Goal: Browse casually: Explore the website without a specific task or goal

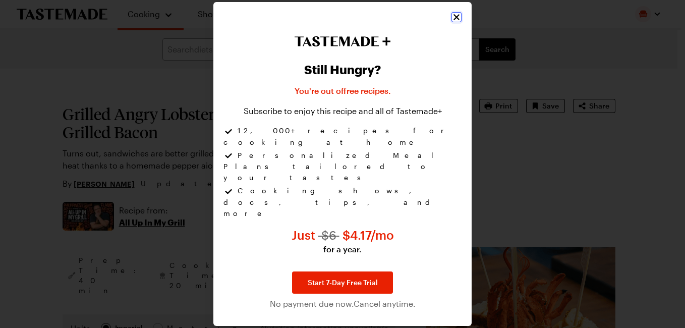
click at [454, 22] on icon "Close" at bounding box center [456, 17] width 10 height 10
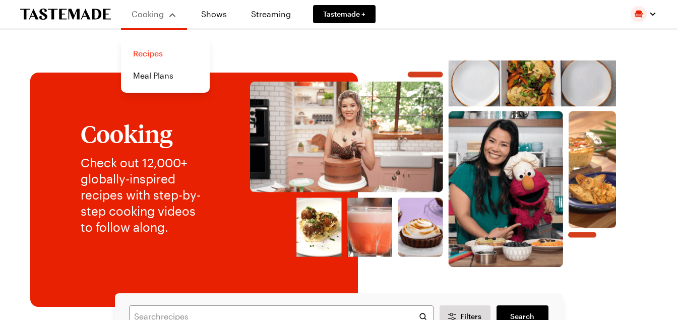
click at [157, 54] on link "Recipes" at bounding box center [165, 53] width 77 height 22
click at [144, 53] on link "Recipes" at bounding box center [165, 53] width 77 height 22
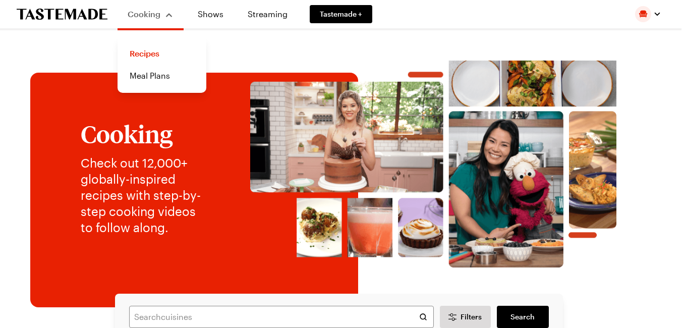
click at [169, 14] on div "Cooking" at bounding box center [151, 14] width 46 height 12
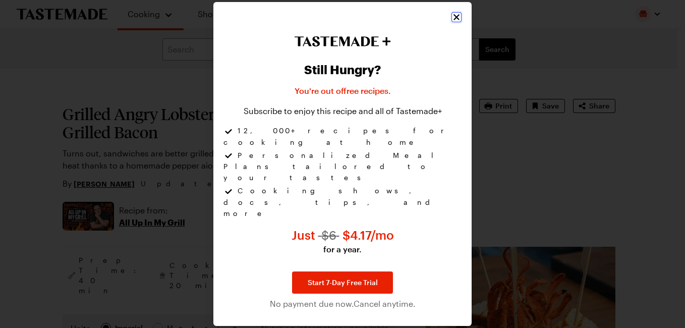
click at [455, 21] on icon "Close" at bounding box center [456, 18] width 6 height 6
type textarea "x"
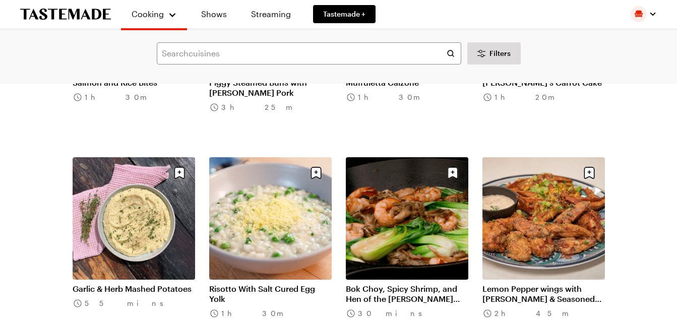
scroll to position [71638, 0]
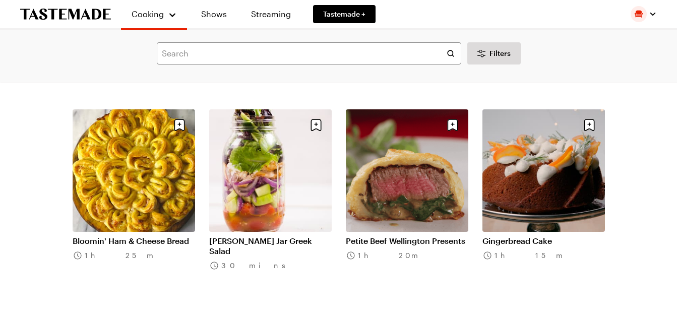
scroll to position [72886, 0]
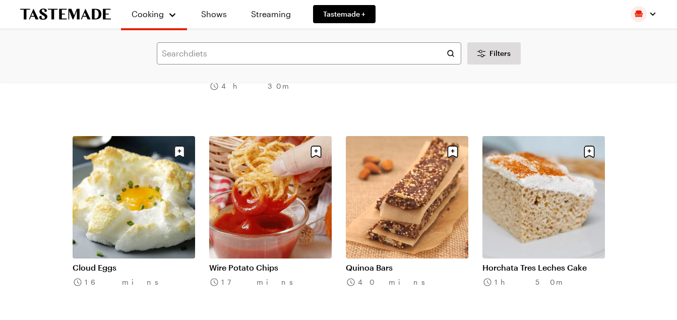
scroll to position [74115, 0]
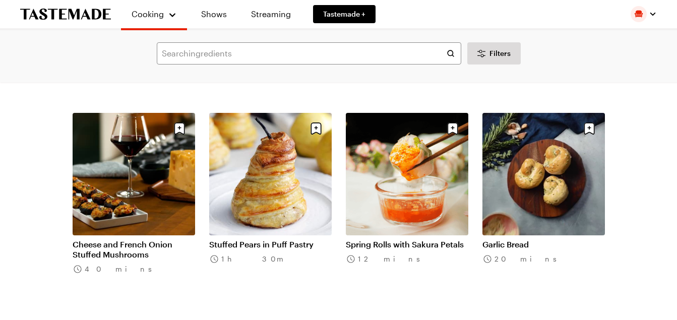
scroll to position [75370, 0]
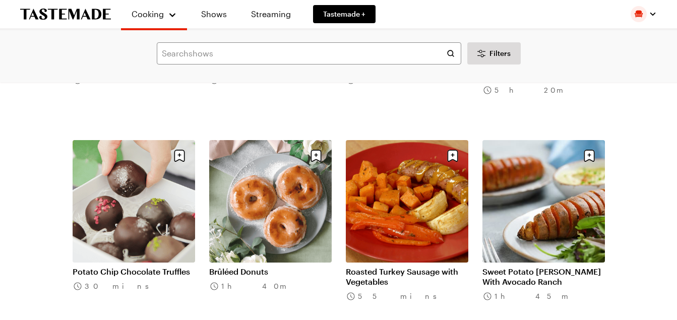
scroll to position [76600, 0]
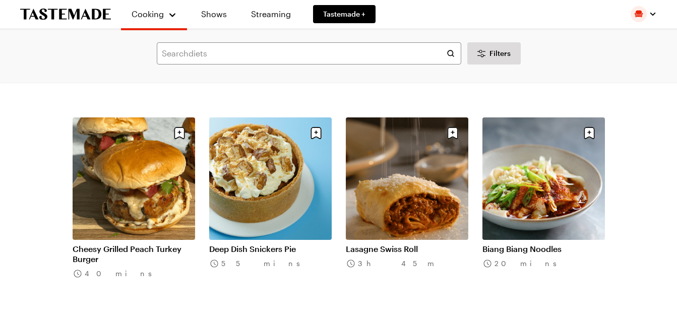
scroll to position [77836, 0]
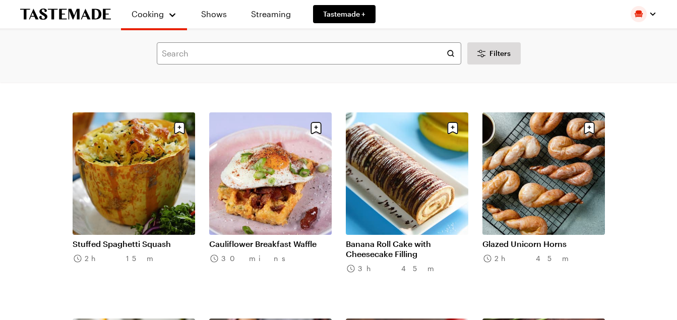
scroll to position [79071, 0]
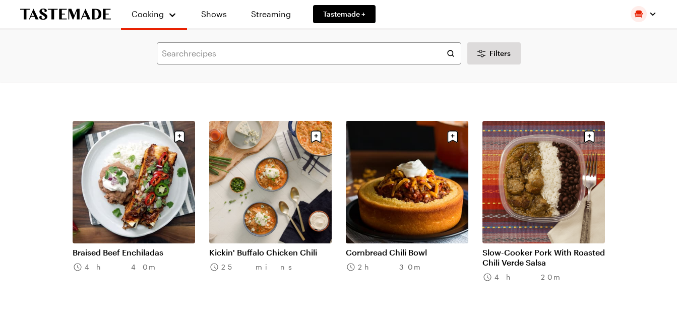
scroll to position [80306, 0]
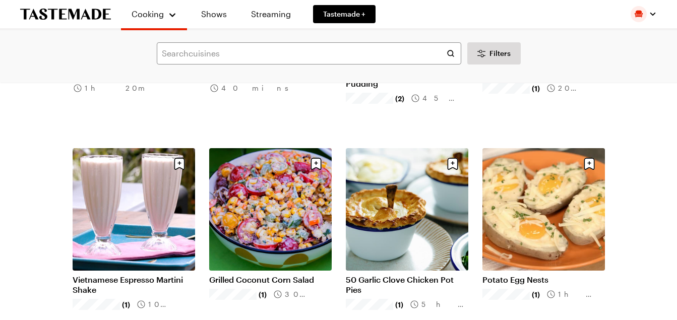
scroll to position [81543, 0]
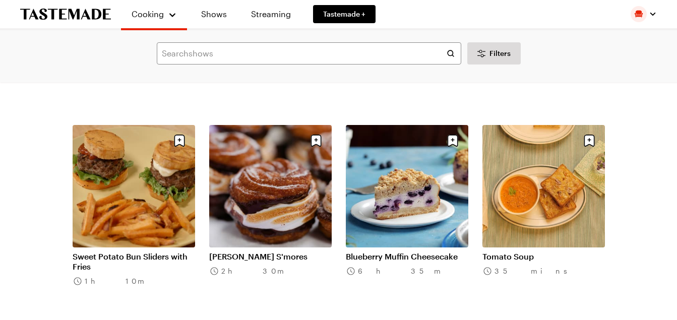
scroll to position [82823, 0]
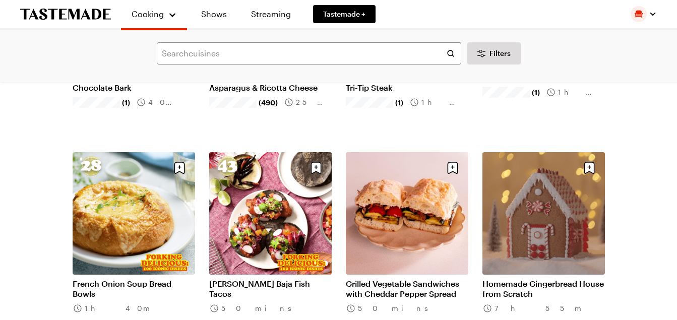
scroll to position [84020, 0]
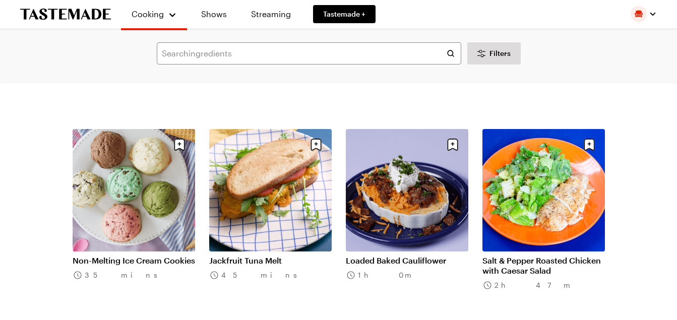
scroll to position [85496, 0]
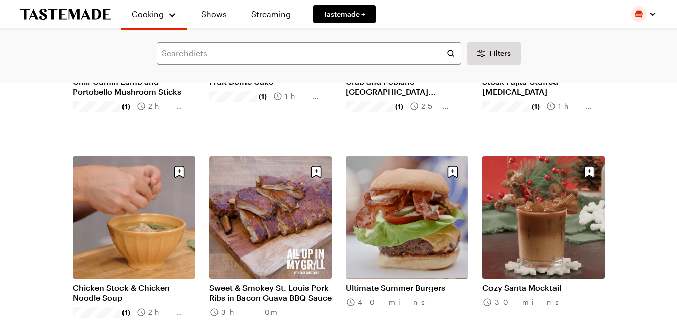
scroll to position [86485, 0]
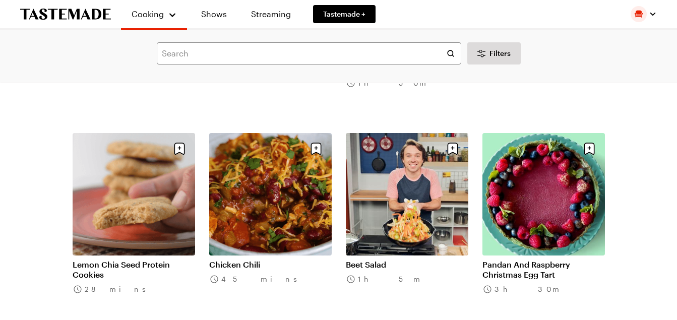
scroll to position [87740, 0]
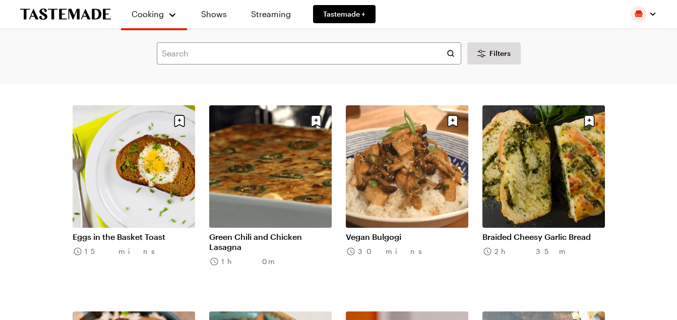
scroll to position [88973, 0]
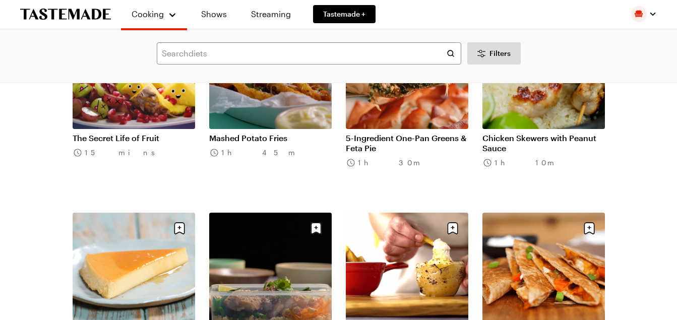
scroll to position [90200, 0]
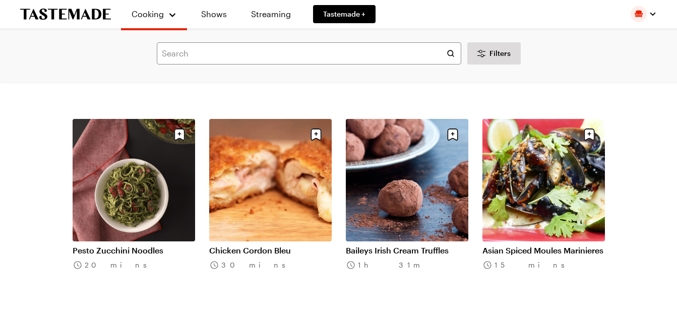
scroll to position [91444, 0]
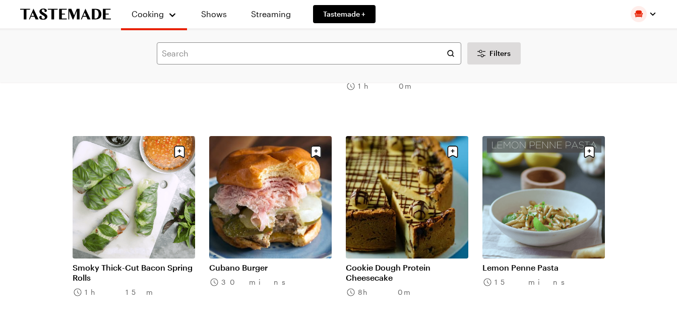
scroll to position [92707, 0]
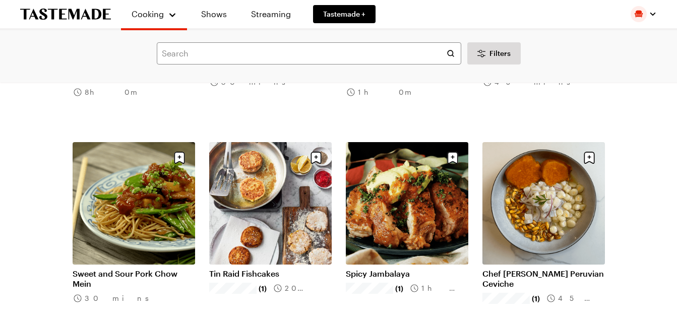
scroll to position [93927, 0]
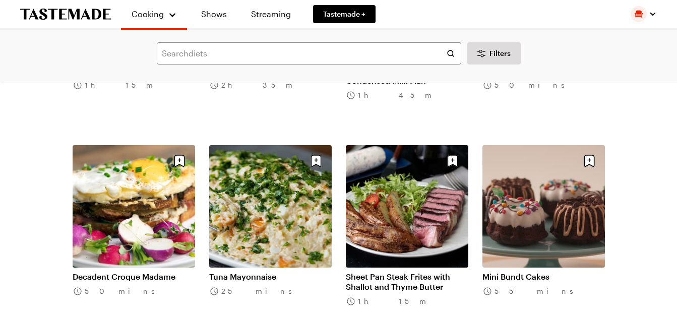
scroll to position [95160, 0]
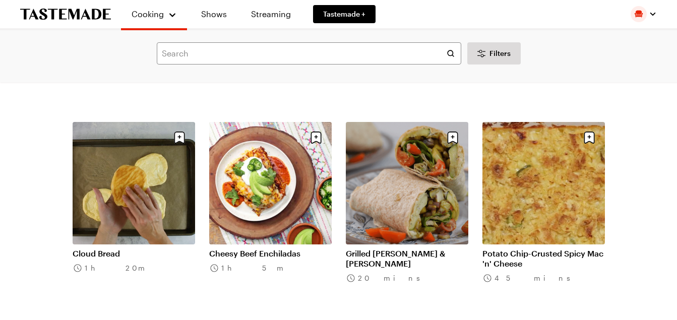
scroll to position [96572, 0]
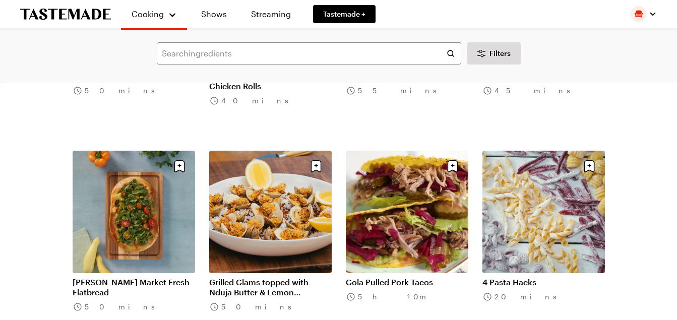
scroll to position [97623, 0]
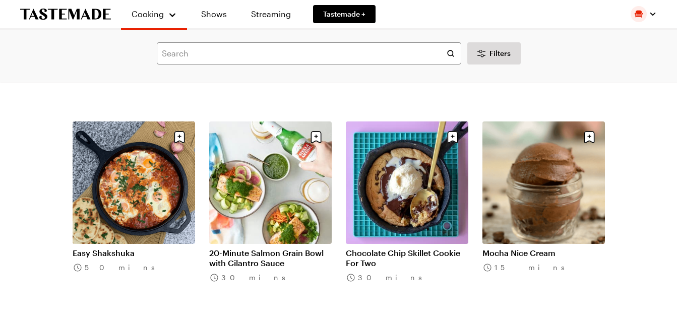
scroll to position [98857, 0]
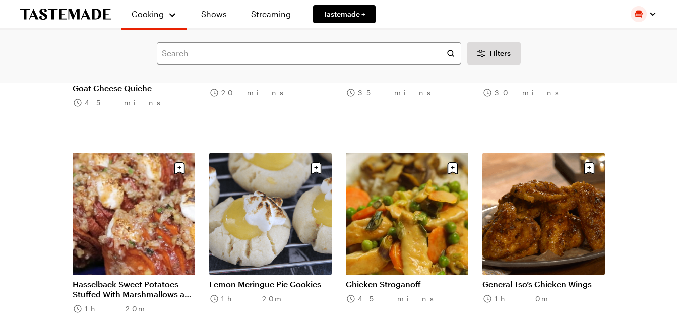
scroll to position [100111, 0]
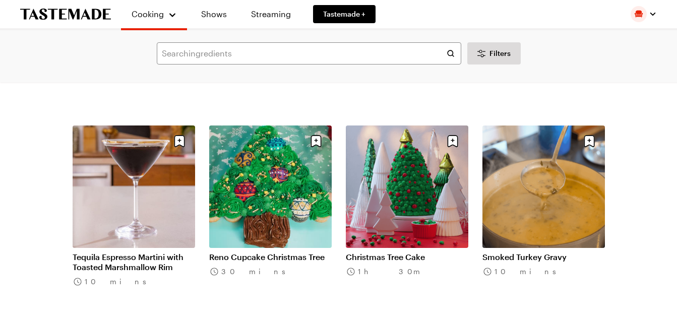
scroll to position [101328, 0]
